Goal: Task Accomplishment & Management: Use online tool/utility

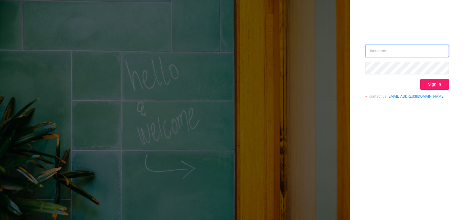
type input "[EMAIL_ADDRESS][DOMAIN_NAME]"
click at [438, 85] on button "Sign in" at bounding box center [434, 84] width 29 height 11
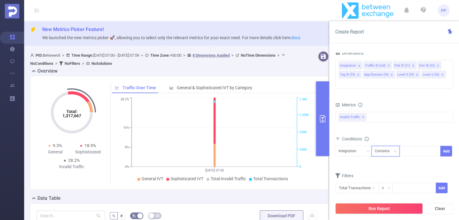
click at [384, 146] on div "Contains" at bounding box center [384, 151] width 19 height 10
click at [390, 164] on li "Is" at bounding box center [391, 164] width 40 height 10
click at [415, 146] on div at bounding box center [420, 151] width 35 height 10
paste input "289"
type input "289"
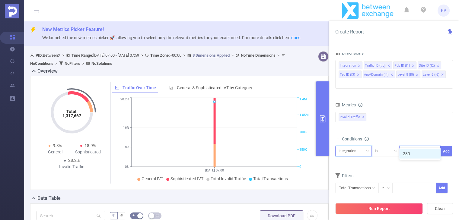
click at [350, 146] on div "Integration" at bounding box center [350, 151] width 22 height 10
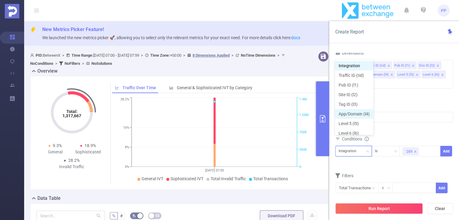
scroll to position [3, 0]
click at [350, 120] on li "Level 5 (l5)" at bounding box center [354, 121] width 38 height 10
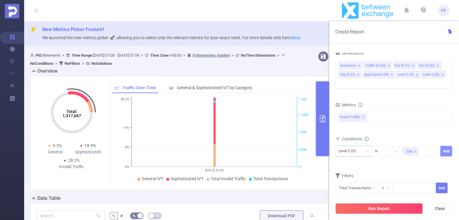
click at [446, 146] on button "Add" at bounding box center [446, 151] width 12 height 11
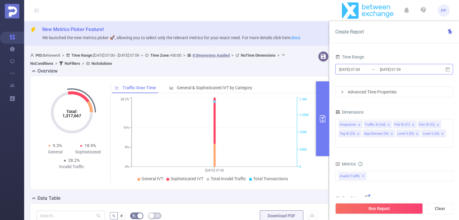
click at [362, 69] on input "[DATE] 07:00" at bounding box center [363, 69] width 49 height 8
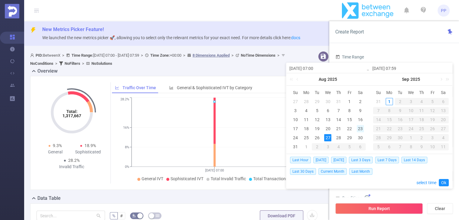
click at [360, 129] on div "23" at bounding box center [360, 128] width 7 height 7
click at [291, 138] on td "24" at bounding box center [295, 137] width 11 height 9
type input "[DATE] 07:00"
type input "[DATE] 07:59"
type input "[DATE] 07:00"
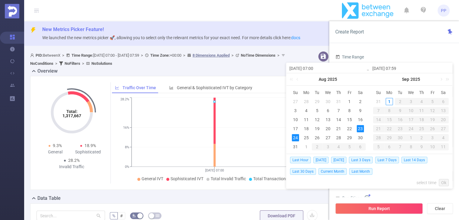
type input "[DATE] 07:59"
click at [316, 68] on input "[DATE] 07:00" at bounding box center [327, 68] width 77 height 7
type input "[DATE] 06:00"
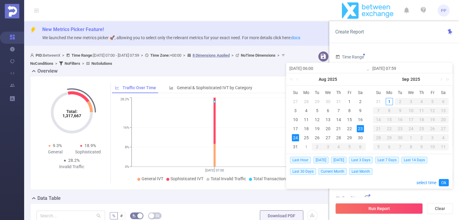
drag, startPoint x: 399, startPoint y: 68, endPoint x: 401, endPoint y: 80, distance: 11.9
click at [398, 69] on input "[DATE] 07:59" at bounding box center [410, 68] width 77 height 7
type input "[DATE] 2:59"
type input "[DATE] 23:59"
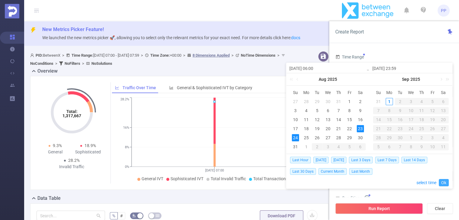
click at [444, 185] on link "Ok" at bounding box center [444, 182] width 10 height 7
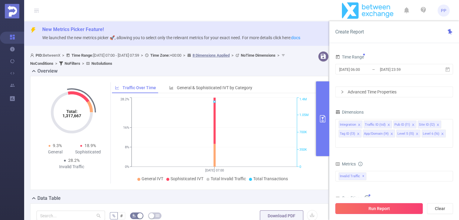
click at [384, 209] on button "Run Report" at bounding box center [379, 208] width 88 height 11
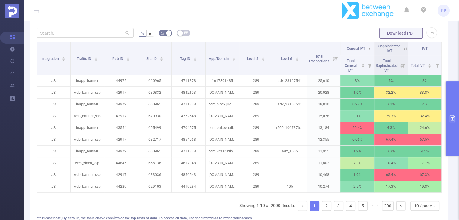
scroll to position [147, 0]
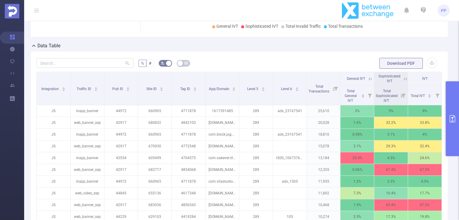
click at [450, 116] on icon "primary" at bounding box center [452, 118] width 7 height 7
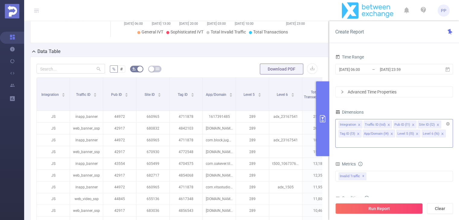
click at [441, 133] on icon "icon: close" at bounding box center [442, 134] width 3 height 3
click at [390, 134] on icon "icon: close" at bounding box center [391, 134] width 3 height 3
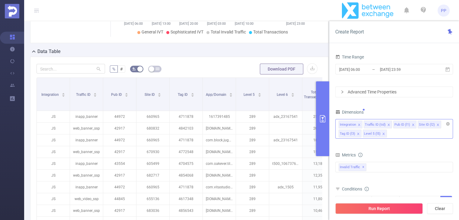
click at [357, 133] on icon "icon: close" at bounding box center [358, 134] width 3 height 3
click at [436, 124] on icon "icon: close" at bounding box center [437, 124] width 3 height 3
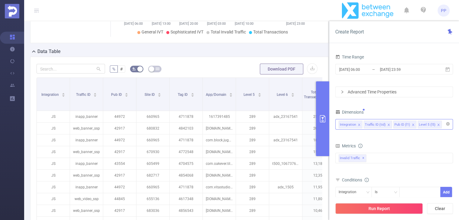
click at [412, 124] on icon "icon: close" at bounding box center [413, 124] width 3 height 3
click at [382, 210] on button "Run Report" at bounding box center [379, 208] width 88 height 11
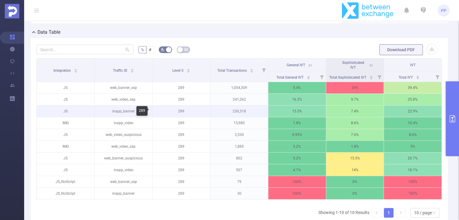
scroll to position [171, 0]
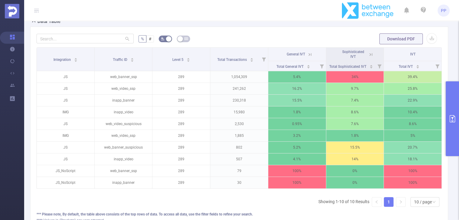
click at [453, 121] on icon "primary" at bounding box center [452, 118] width 5 height 7
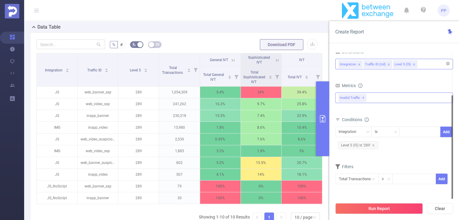
click at [378, 100] on div "Invalid Traffic ✕" at bounding box center [394, 98] width 118 height 11
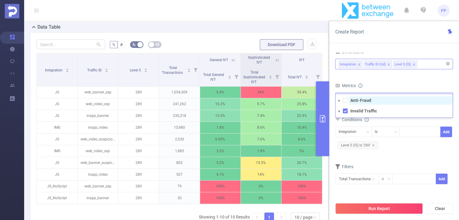
click at [359, 102] on strong "Anti-Fraud" at bounding box center [360, 100] width 21 height 5
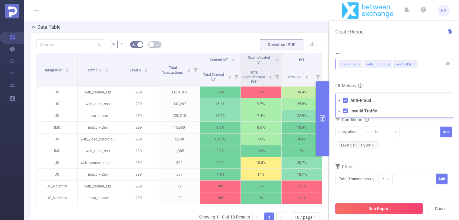
click at [380, 211] on button "Run Report" at bounding box center [379, 208] width 88 height 11
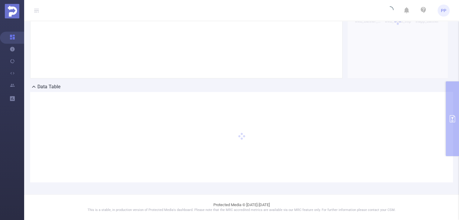
scroll to position [111, 0]
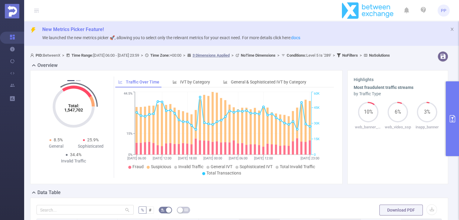
scroll to position [151, 0]
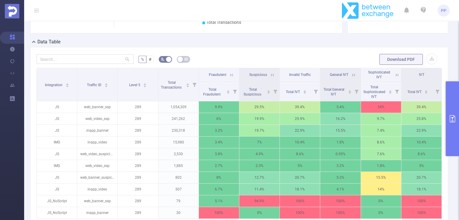
click at [450, 102] on button "primary" at bounding box center [452, 118] width 13 height 75
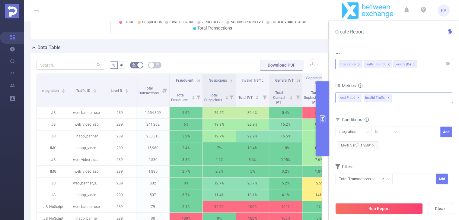
click at [405, 98] on div "Anti-Fraud Invalid Traffic Anti-Fraud ✕ Invalid Traffic ✕" at bounding box center [394, 98] width 118 height 11
click at [424, 65] on div "Integration Traffic ID (tid) Level 5 (l5)" at bounding box center [394, 64] width 111 height 10
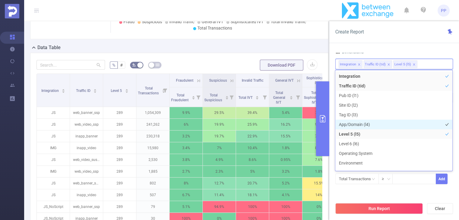
click at [363, 124] on li "App/Domain (l4)" at bounding box center [393, 125] width 117 height 10
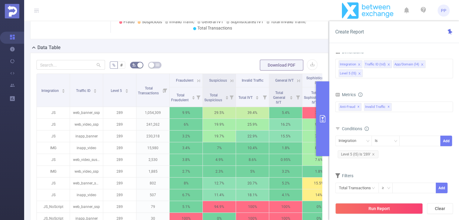
click at [419, 52] on div "Time Range [DATE] 06:00 _ [DATE] 23:59 Advanced Time Properties Dimensions Inte…" at bounding box center [394, 139] width 130 height 184
click at [379, 210] on button "Run Report" at bounding box center [379, 208] width 88 height 11
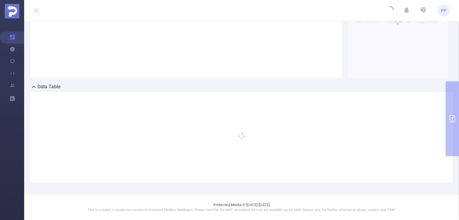
scroll to position [111, 0]
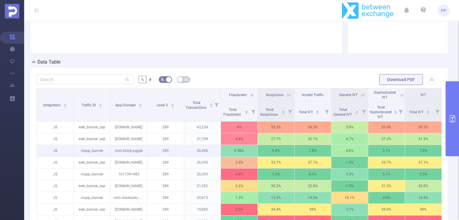
scroll to position [141, 0]
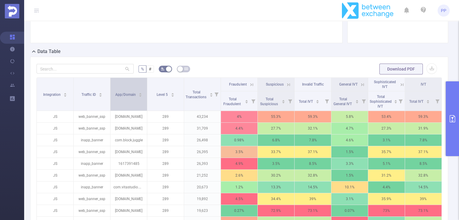
click at [140, 95] on icon "icon: caret-up" at bounding box center [140, 93] width 3 height 3
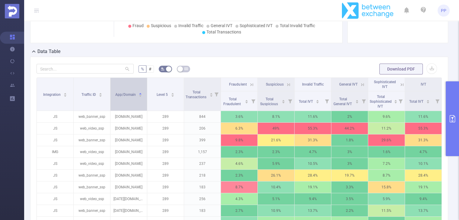
click at [140, 95] on icon "icon: caret-up" at bounding box center [140, 93] width 3 height 3
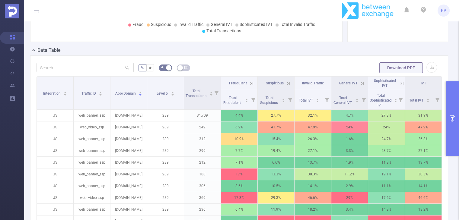
scroll to position [111, 0]
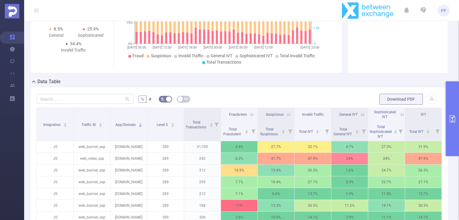
click at [453, 107] on button "primary" at bounding box center [452, 118] width 13 height 75
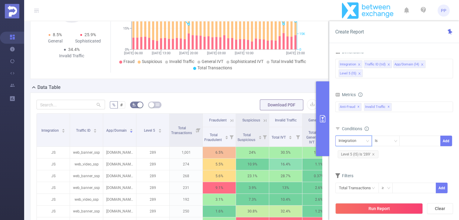
click at [350, 143] on div "Integration" at bounding box center [350, 141] width 22 height 10
click at [354, 162] on li "Traffic ID (tid)" at bounding box center [354, 163] width 38 height 10
click at [385, 143] on div "Is" at bounding box center [386, 141] width 22 height 10
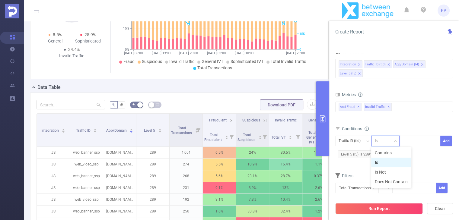
click at [386, 164] on li "Is" at bounding box center [391, 163] width 40 height 10
click at [414, 140] on div at bounding box center [420, 141] width 35 height 10
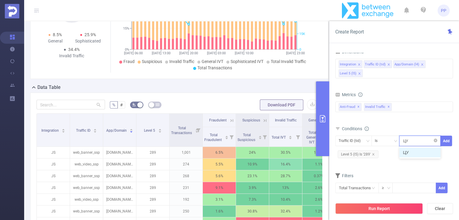
type input "Ц"
type input "web"
click at [384, 169] on form "Dimensions Integration Traffic ID (tid) App/Domain (l4) Level 5 (l5) Metrics bp…" at bounding box center [394, 125] width 118 height 154
click at [446, 141] on button "Add" at bounding box center [446, 141] width 12 height 11
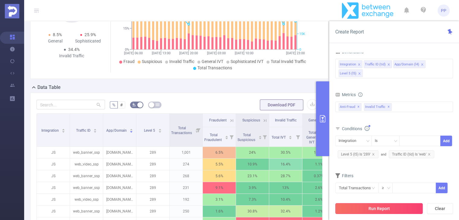
click at [387, 207] on button "Run Report" at bounding box center [379, 208] width 88 height 11
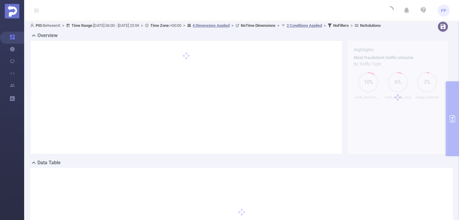
scroll to position [0, 0]
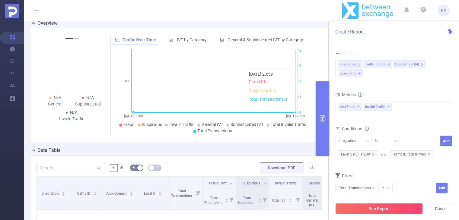
scroll to position [91, 0]
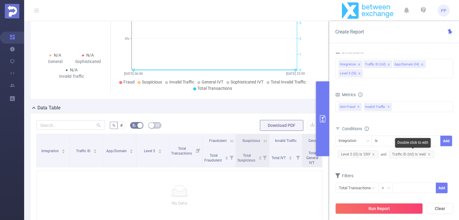
click at [430, 152] on span "Traffic ID (tid) Is 'web'" at bounding box center [412, 155] width 46 height 8
click at [429, 155] on icon "icon: close" at bounding box center [429, 154] width 3 height 3
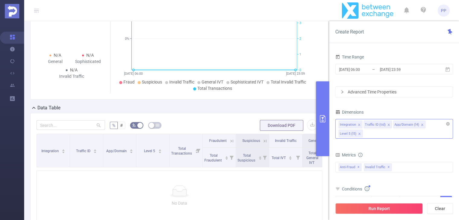
click at [382, 136] on div "Integration Traffic ID (tid) App/Domain (l4) Level 5 (l5)" at bounding box center [394, 129] width 118 height 20
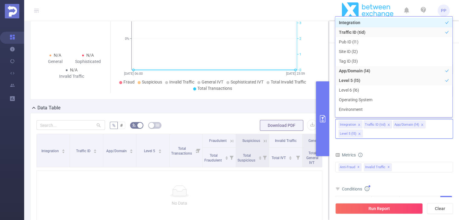
click at [421, 126] on icon "icon: close" at bounding box center [422, 124] width 3 height 3
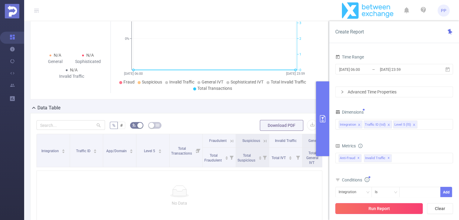
click at [390, 206] on button "Run Report" at bounding box center [379, 208] width 88 height 11
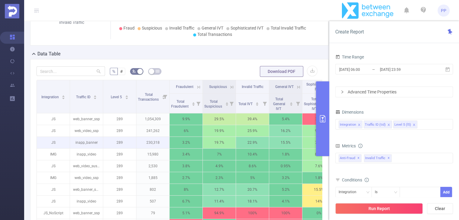
scroll to position [151, 0]
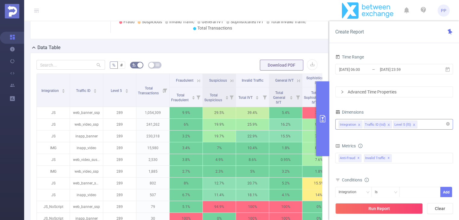
click at [431, 127] on div "Integration Traffic ID (tid) Level 5 (l5)" at bounding box center [394, 125] width 111 height 10
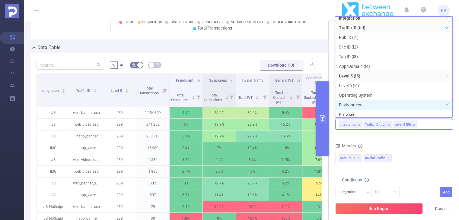
scroll to position [0, 0]
